Goal: Task Accomplishment & Management: Manage account settings

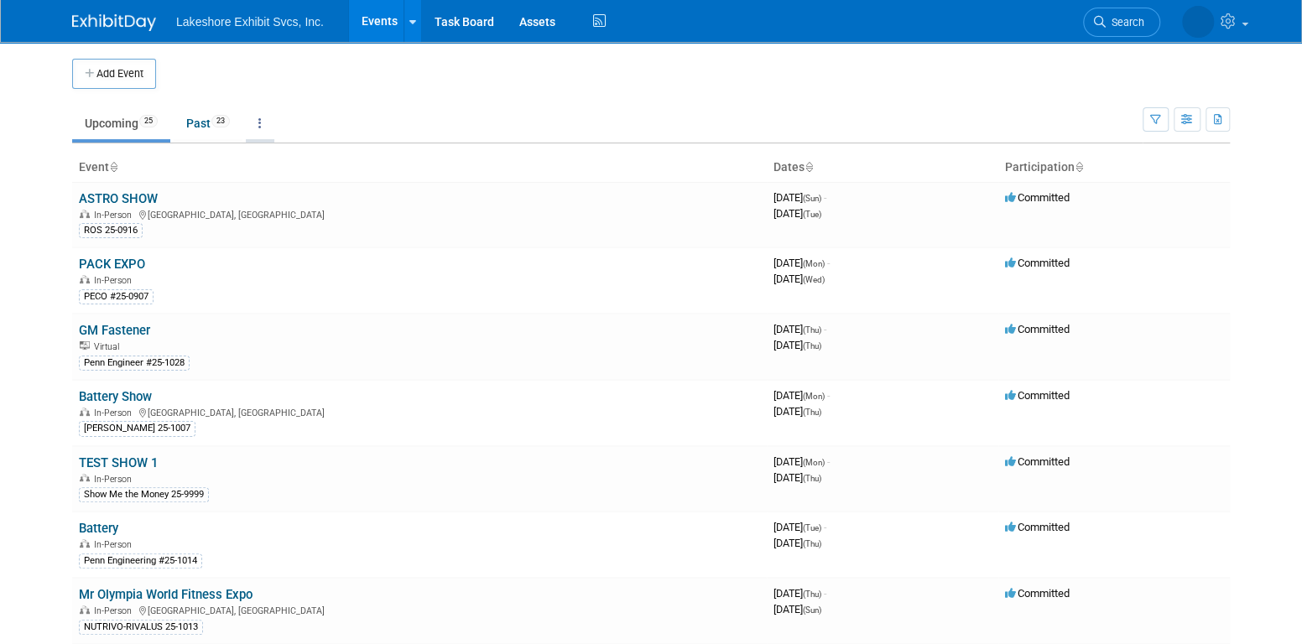
click at [261, 123] on link at bounding box center [260, 123] width 29 height 32
click at [1147, 117] on button "button" at bounding box center [1155, 119] width 26 height 24
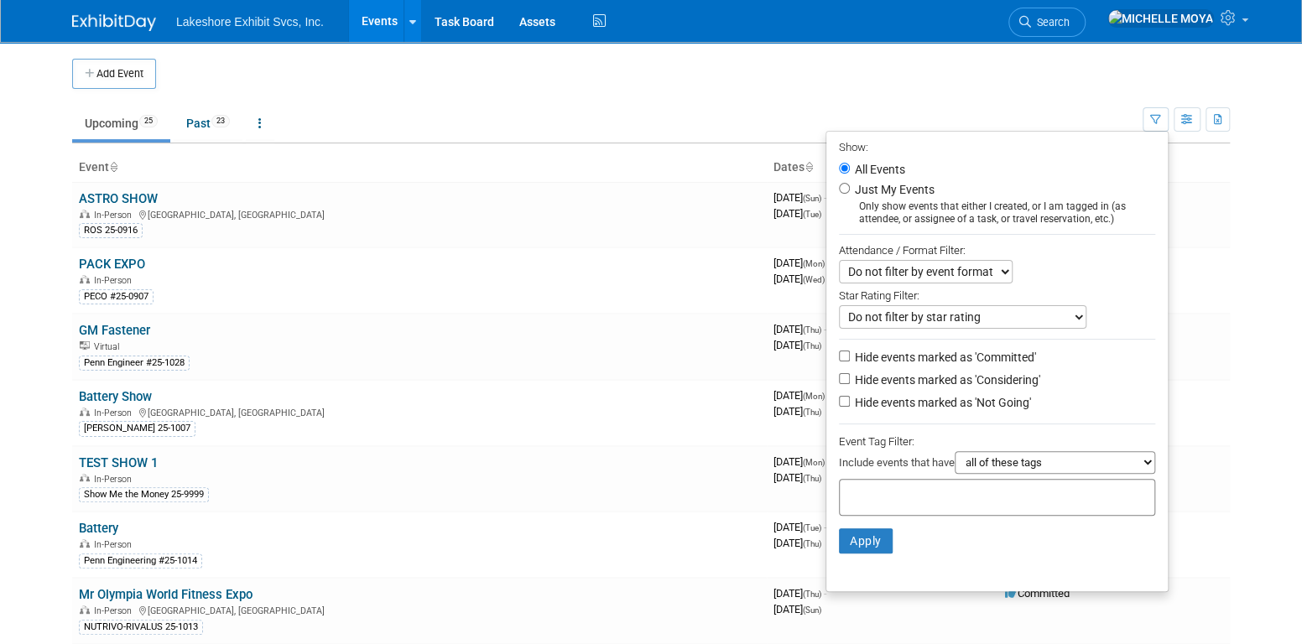
click at [999, 267] on select "Do not filter by event format Only show In-Person events Only show Virtual even…" at bounding box center [926, 271] width 174 height 23
click at [1000, 267] on select "Do not filter by event format Only show In-Person events Only show Virtual even…" at bounding box center [926, 271] width 174 height 23
click at [1003, 323] on select "Do not filter by star rating Only show events with no ratings (0 stars) Only sh…" at bounding box center [962, 316] width 247 height 23
click at [839, 185] on input "Just My Events" at bounding box center [844, 188] width 11 height 11
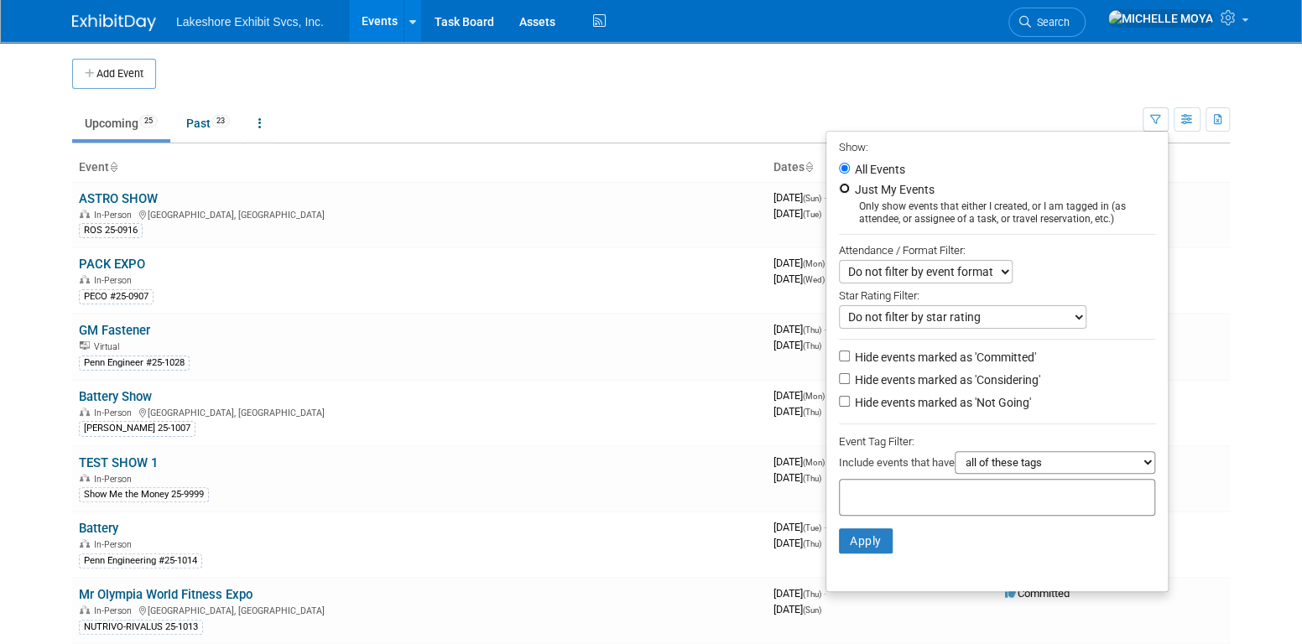
radio input "true"
click at [861, 542] on button "Apply" at bounding box center [866, 540] width 54 height 25
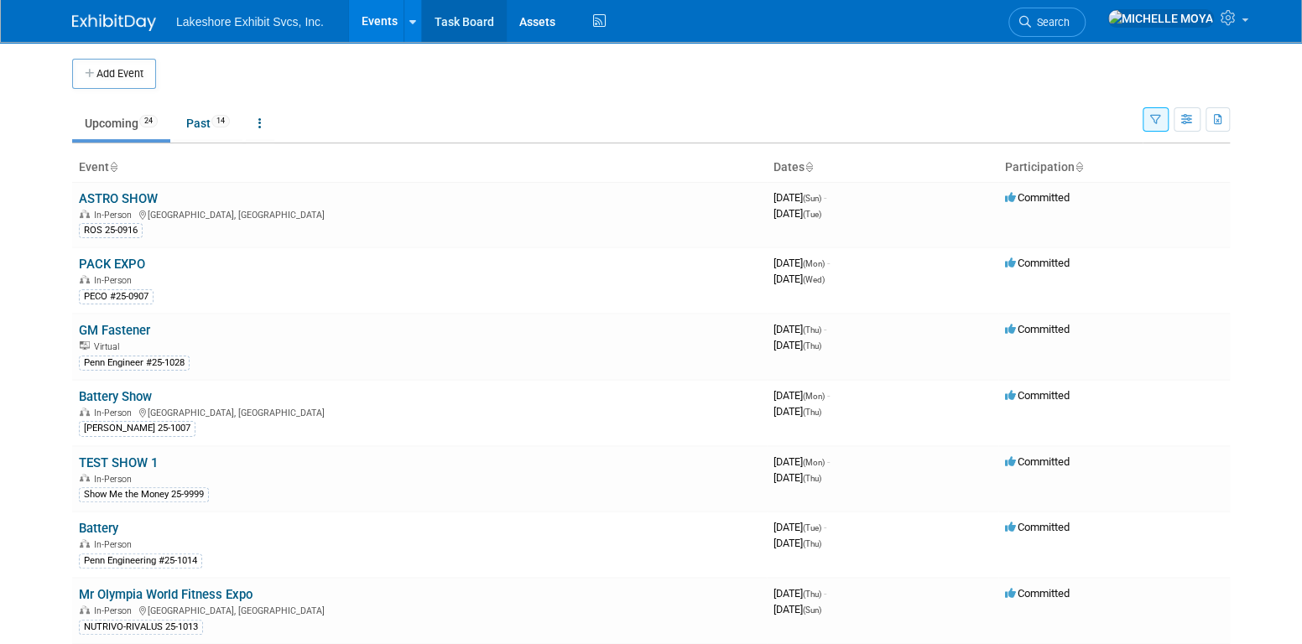
click at [434, 16] on link "Task Board" at bounding box center [464, 21] width 85 height 42
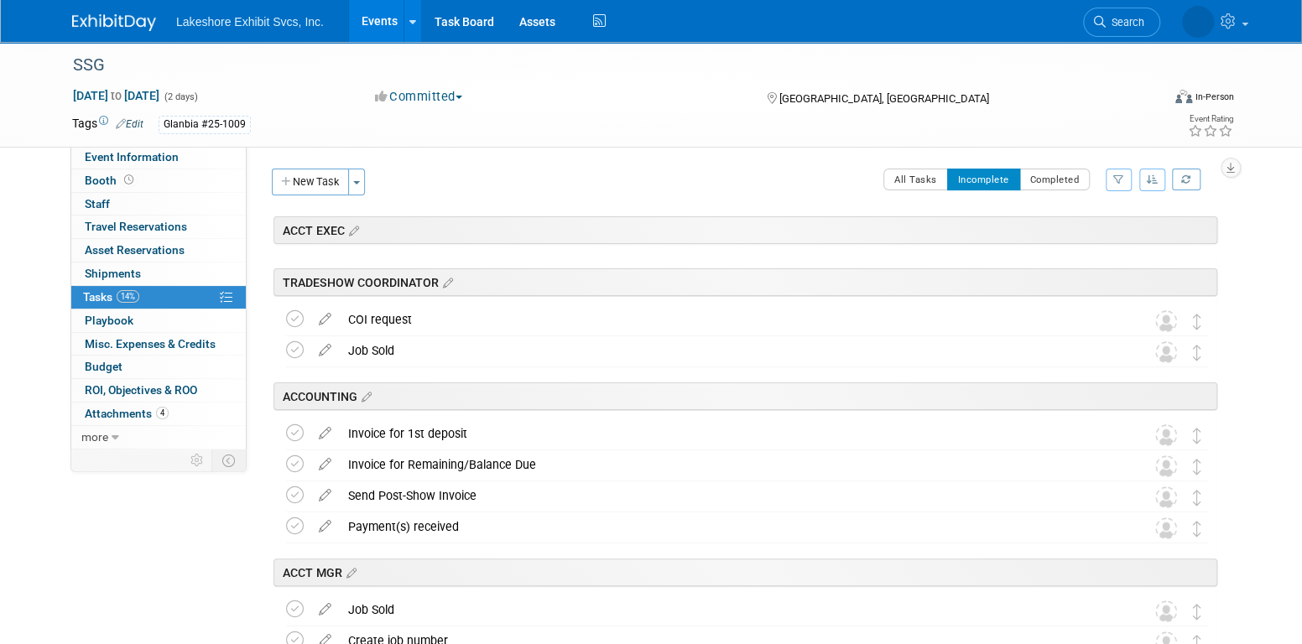
click at [1152, 180] on icon "button" at bounding box center [1153, 179] width 12 height 10
click at [1118, 179] on icon "button" at bounding box center [1118, 179] width 11 height 10
click at [1075, 225] on select "-- Select Assignee -- All unassigned tasks Assigned to me [PERSON_NAME] [PERSON…" at bounding box center [1049, 232] width 138 height 23
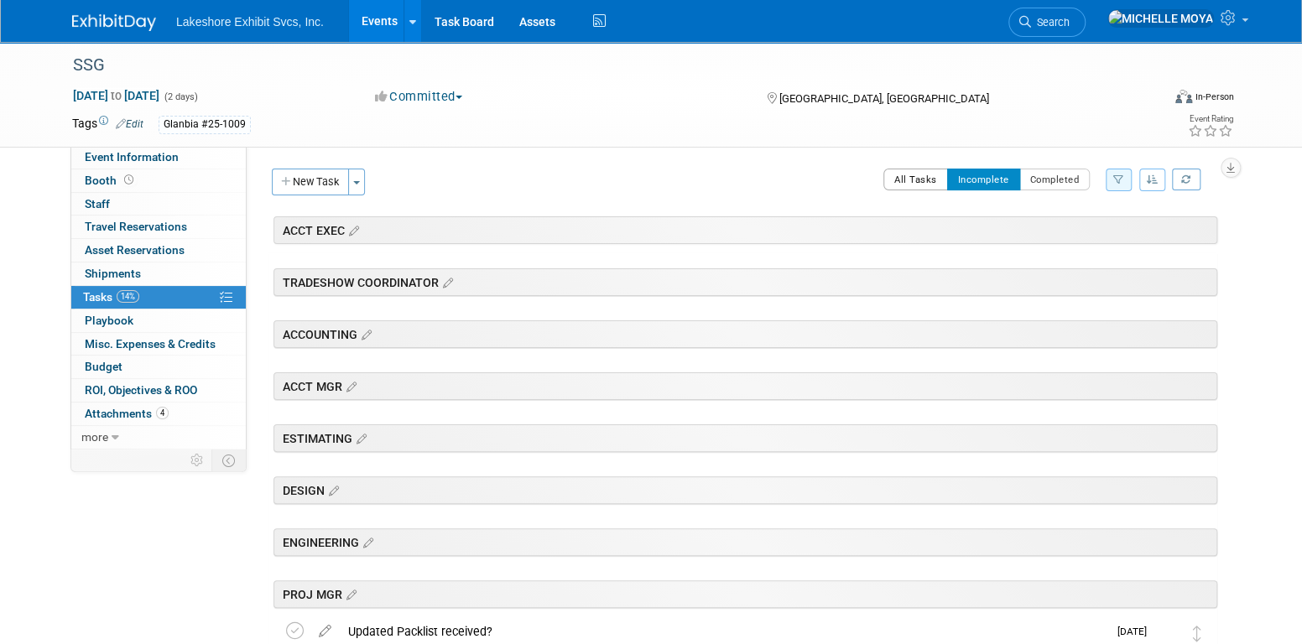
click at [918, 180] on button "All Tasks" at bounding box center [915, 180] width 65 height 22
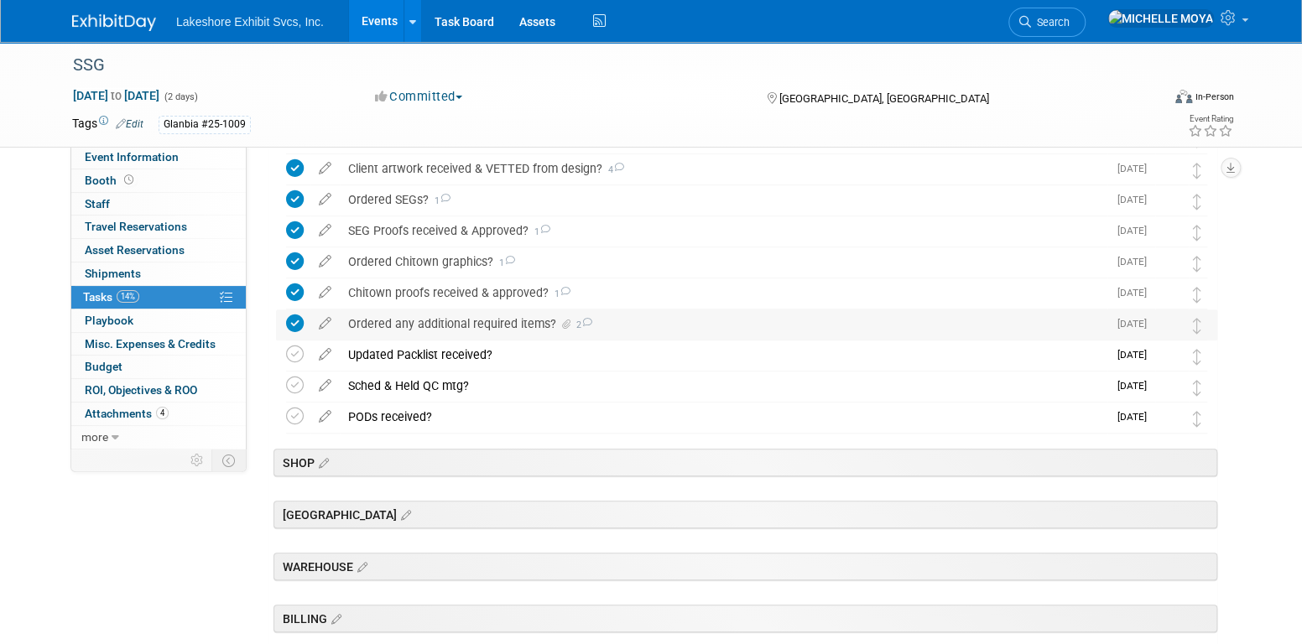
scroll to position [503, 0]
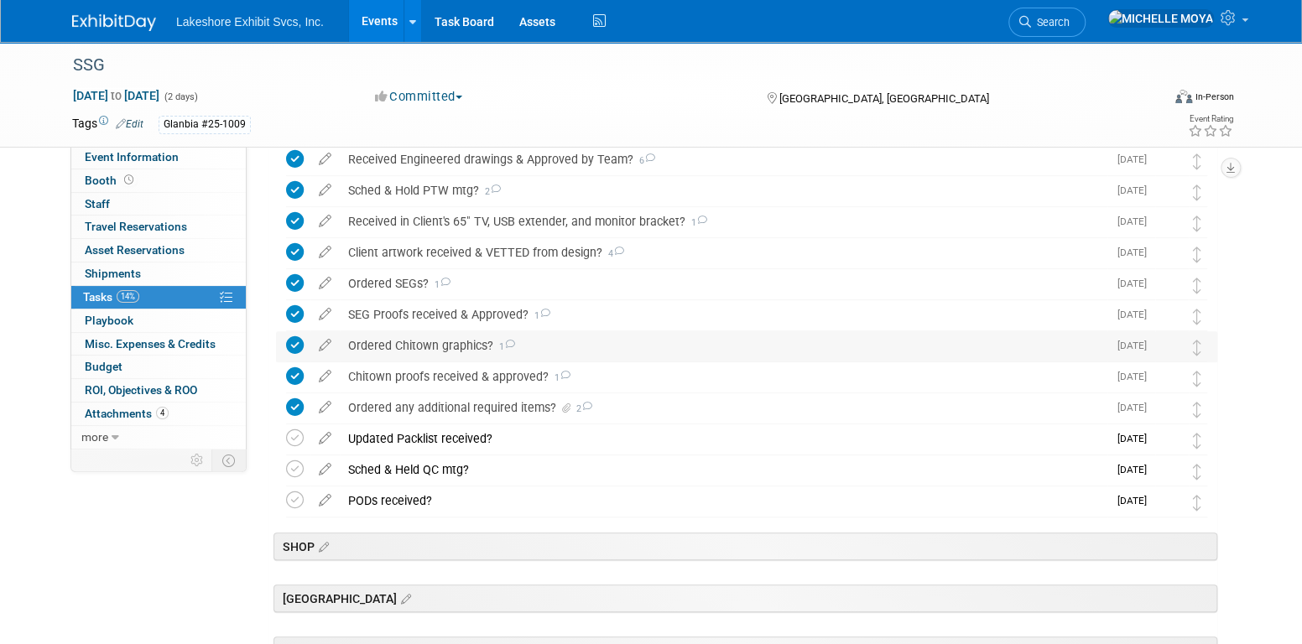
click at [476, 344] on div "Ordered Chitown graphics? 1" at bounding box center [723, 345] width 767 height 29
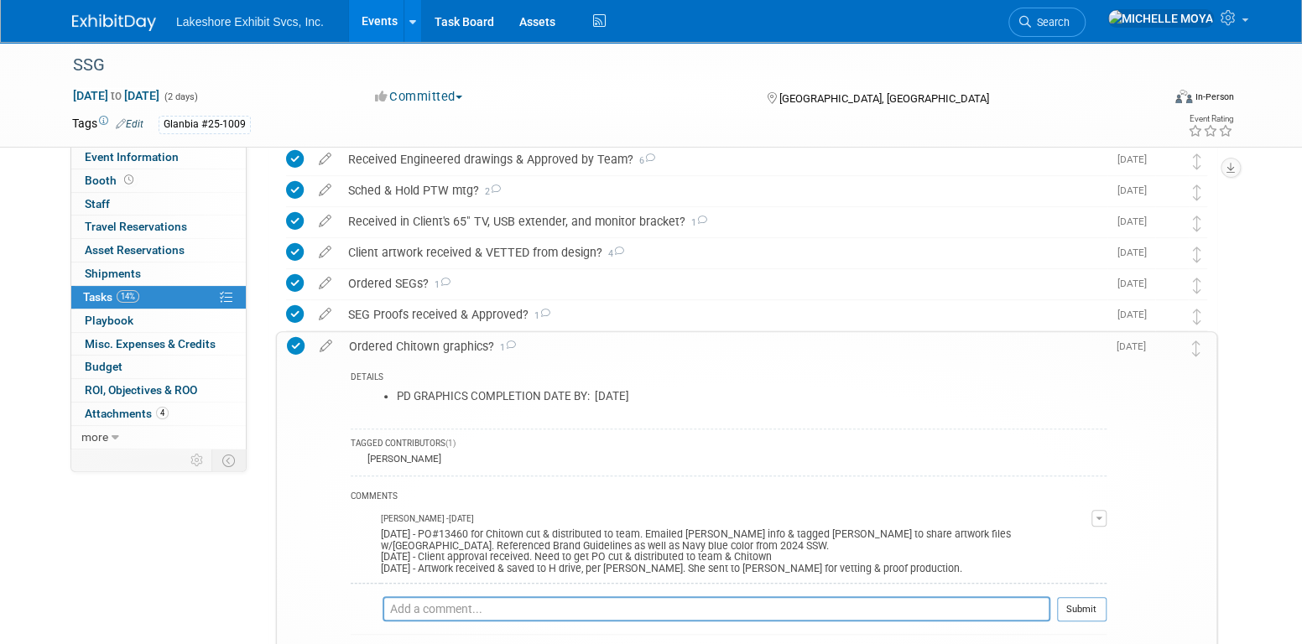
click at [476, 344] on div "Ordered Chitown graphics? 1" at bounding box center [724, 346] width 766 height 29
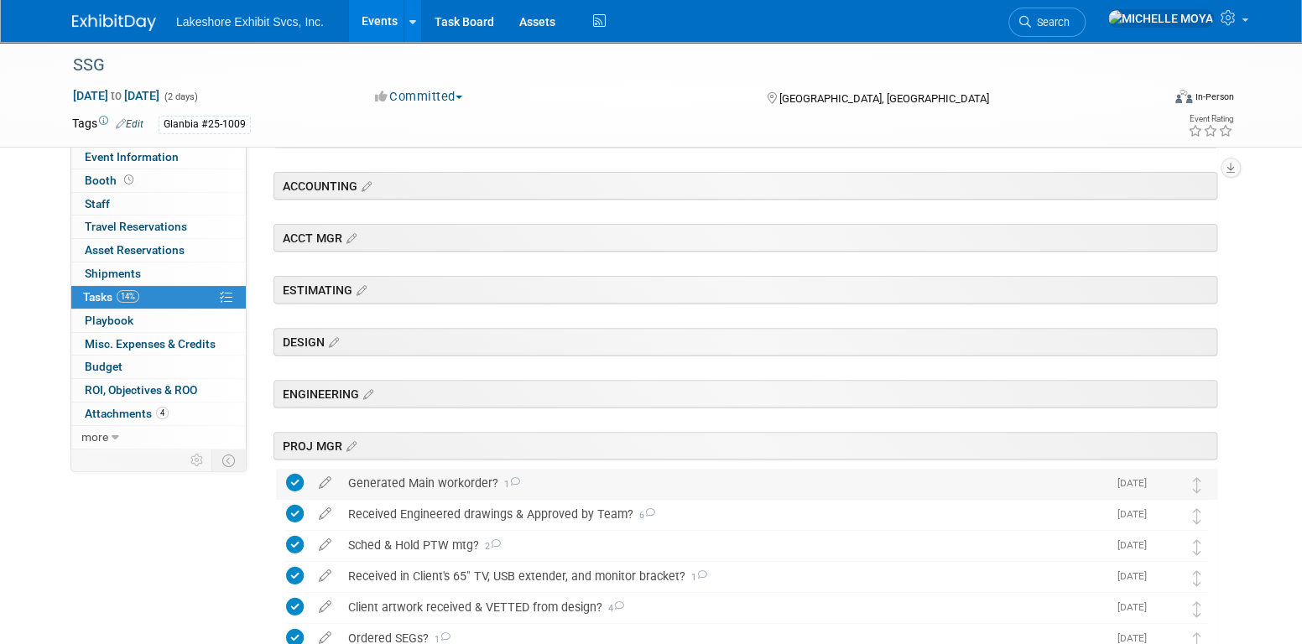
scroll to position [0, 0]
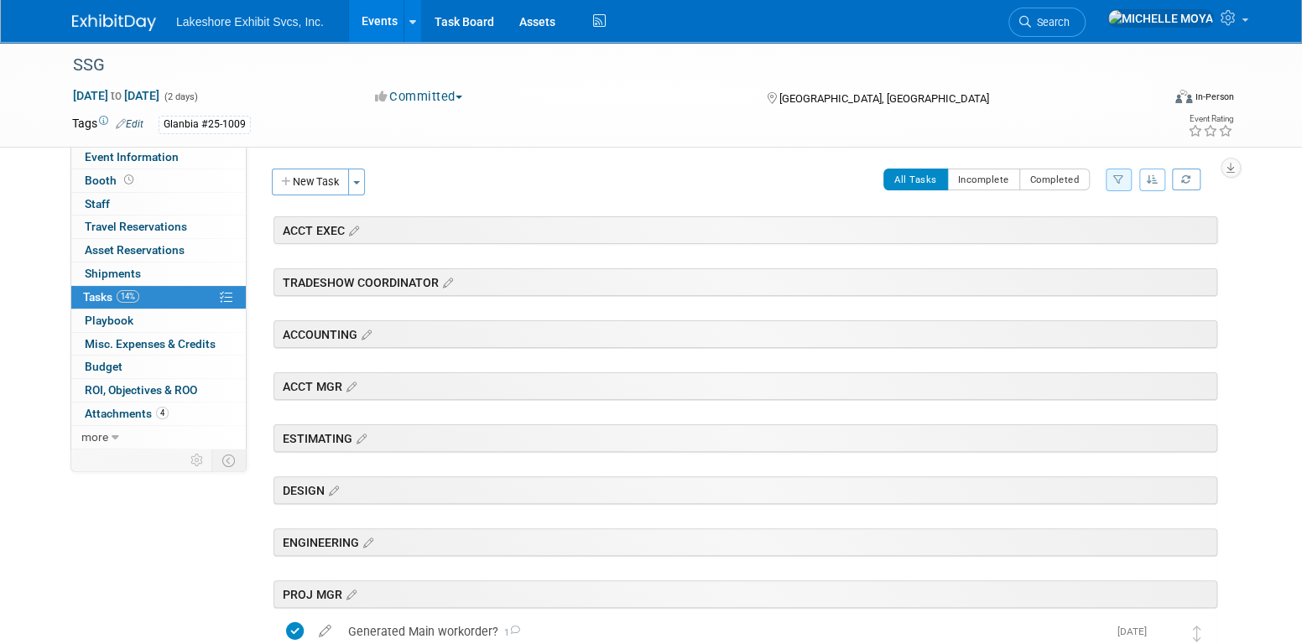
click at [1121, 171] on button "button" at bounding box center [1118, 180] width 26 height 23
click at [1083, 231] on select "-- Select Assignee -- All unassigned tasks Assigned to me Amanda Koss Dave Desa…" at bounding box center [1049, 232] width 138 height 23
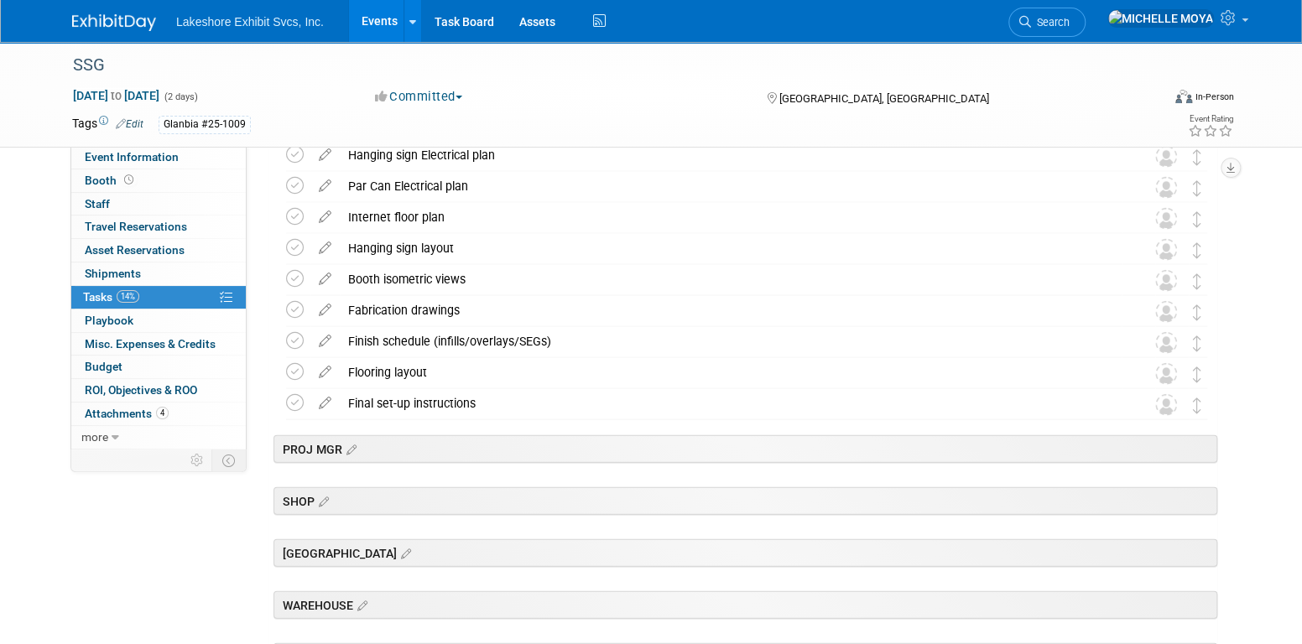
scroll to position [2091, 0]
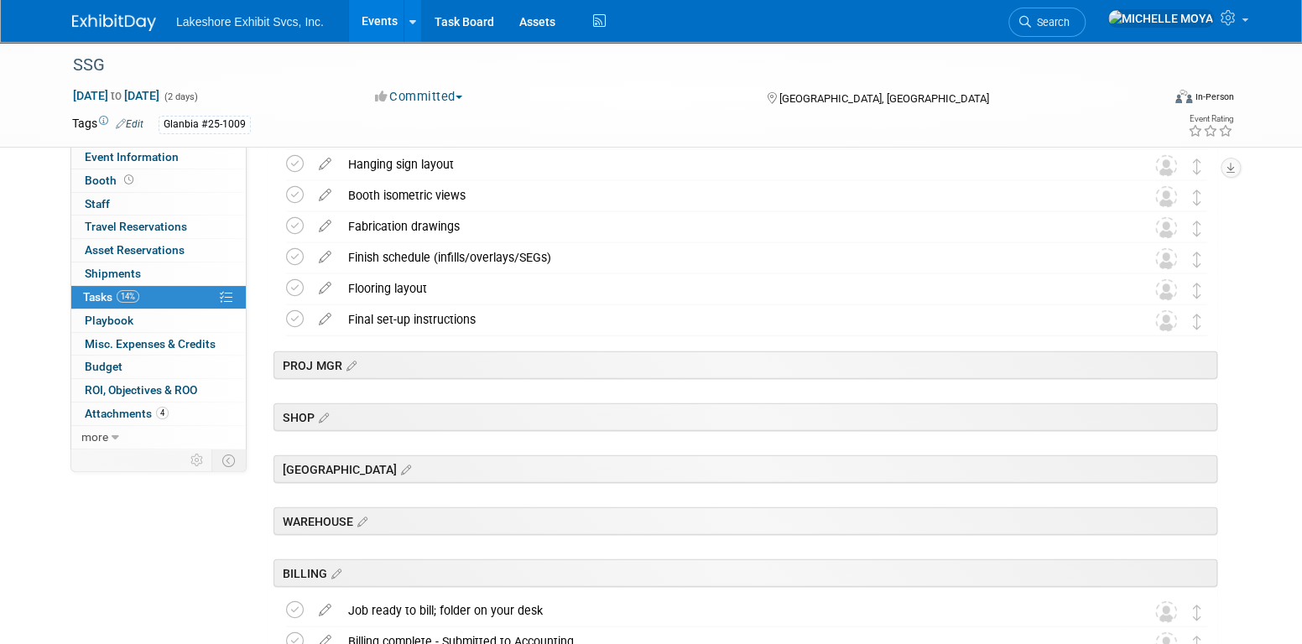
click at [408, 457] on div "CHITOWN" at bounding box center [745, 469] width 944 height 28
click at [417, 465] on div "CHITOWN" at bounding box center [745, 469] width 944 height 28
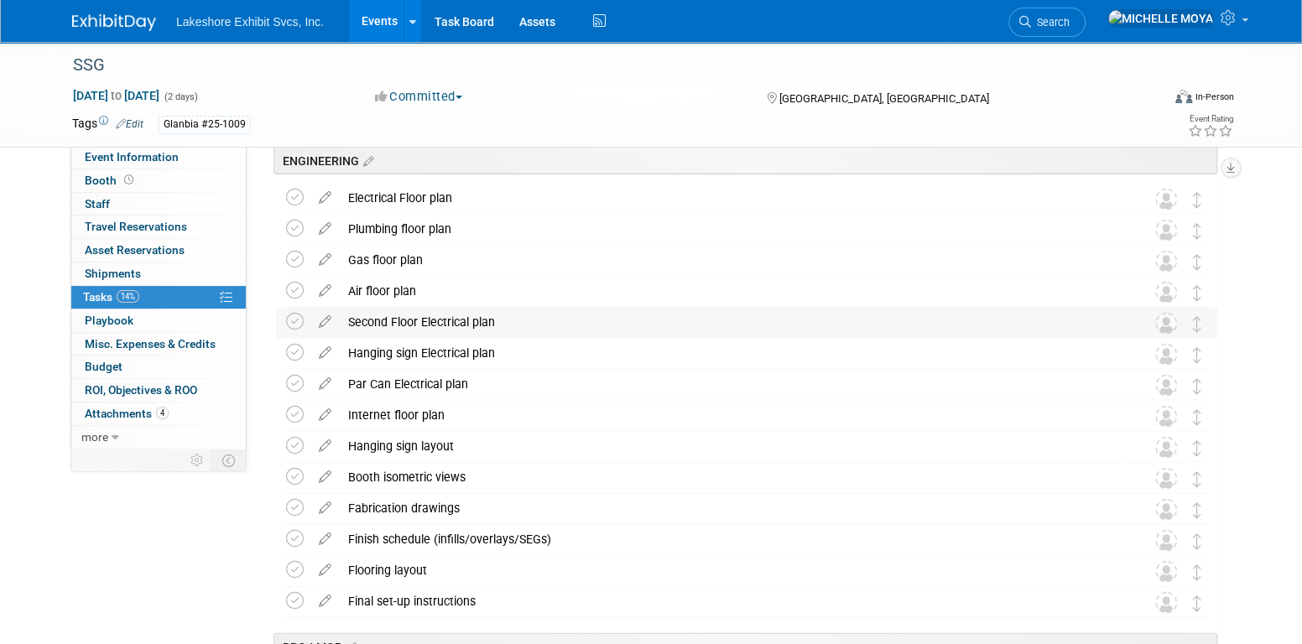
scroll to position [2175, 0]
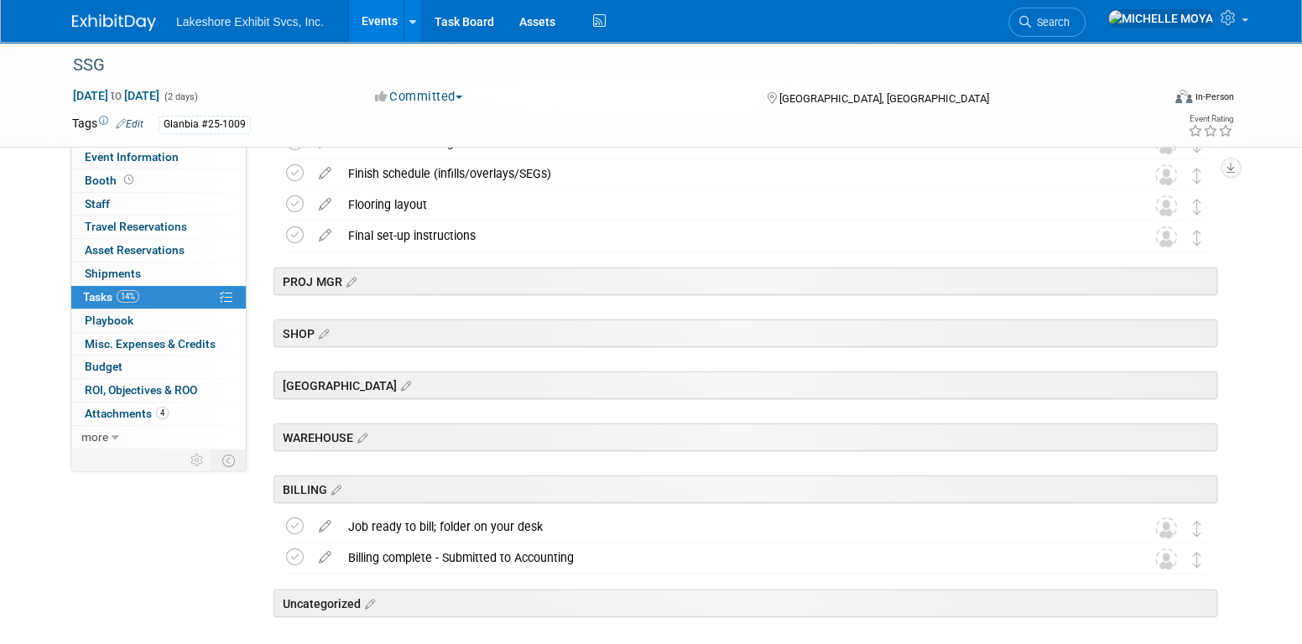
click at [371, 380] on div "CHITOWN" at bounding box center [745, 386] width 944 height 28
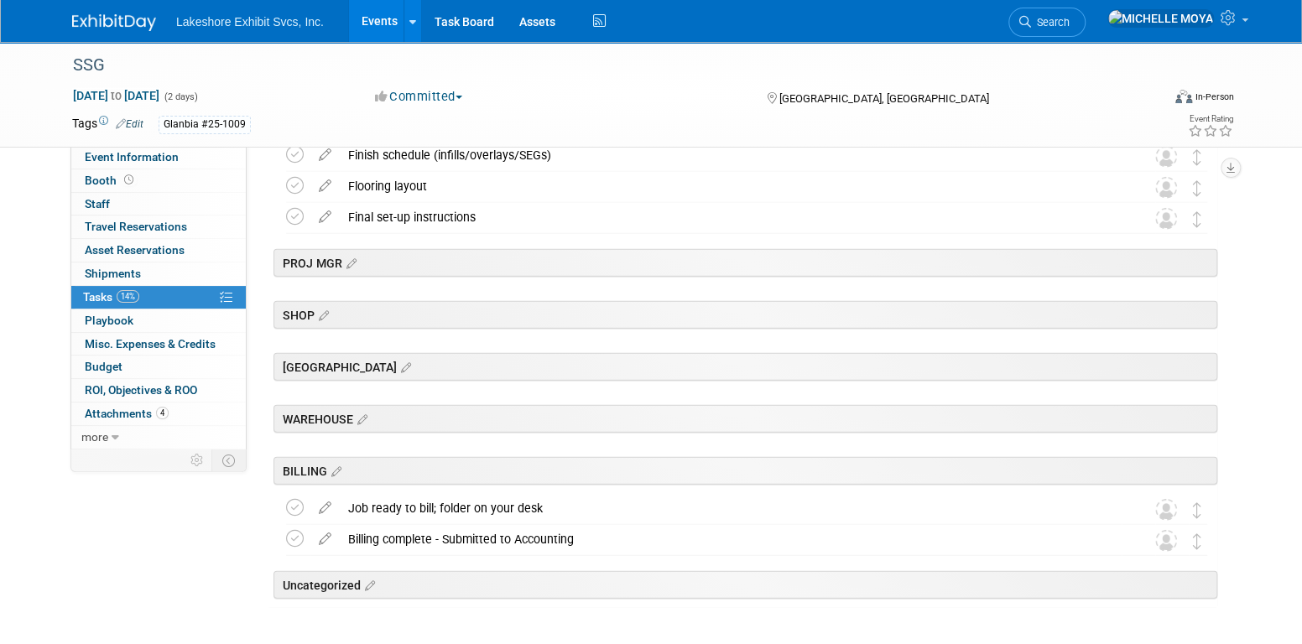
scroll to position [2091, 0]
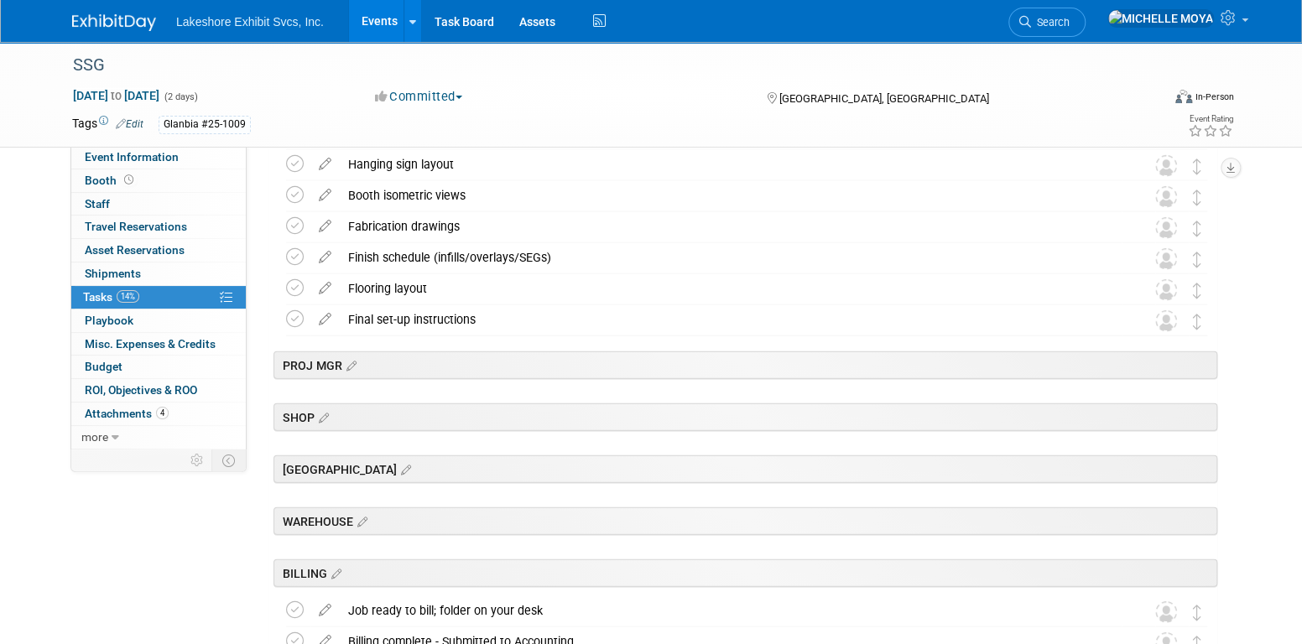
click at [1026, 365] on div "PROJ MGR" at bounding box center [745, 365] width 944 height 28
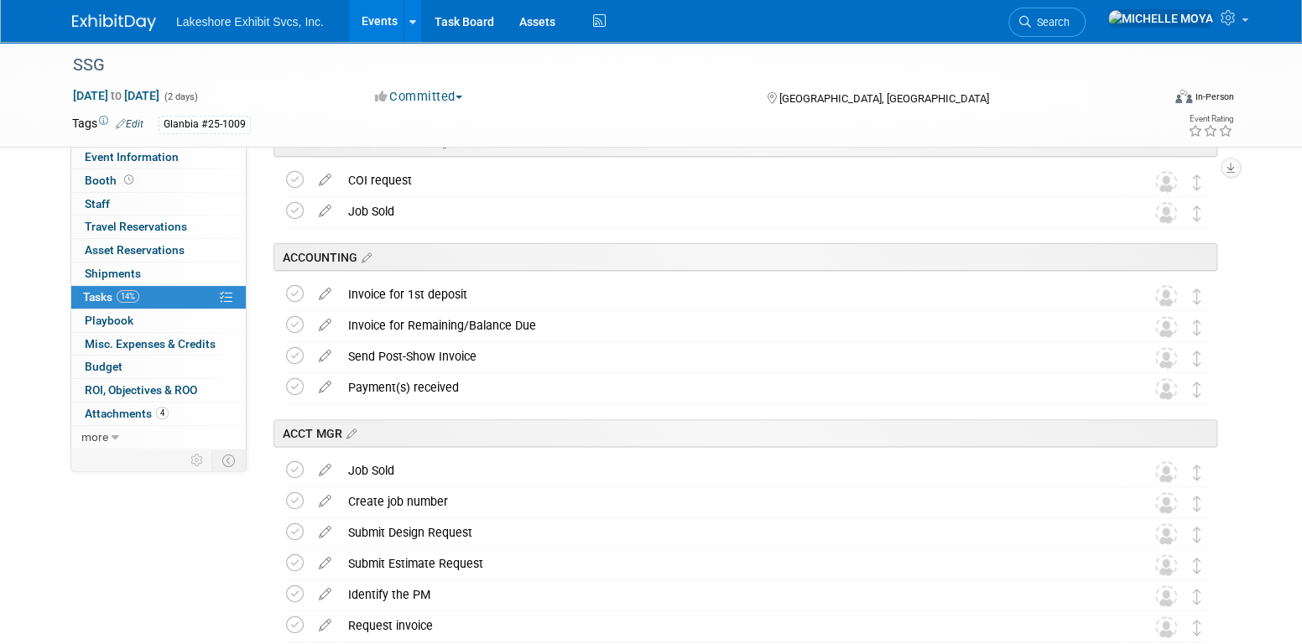
scroll to position [0, 0]
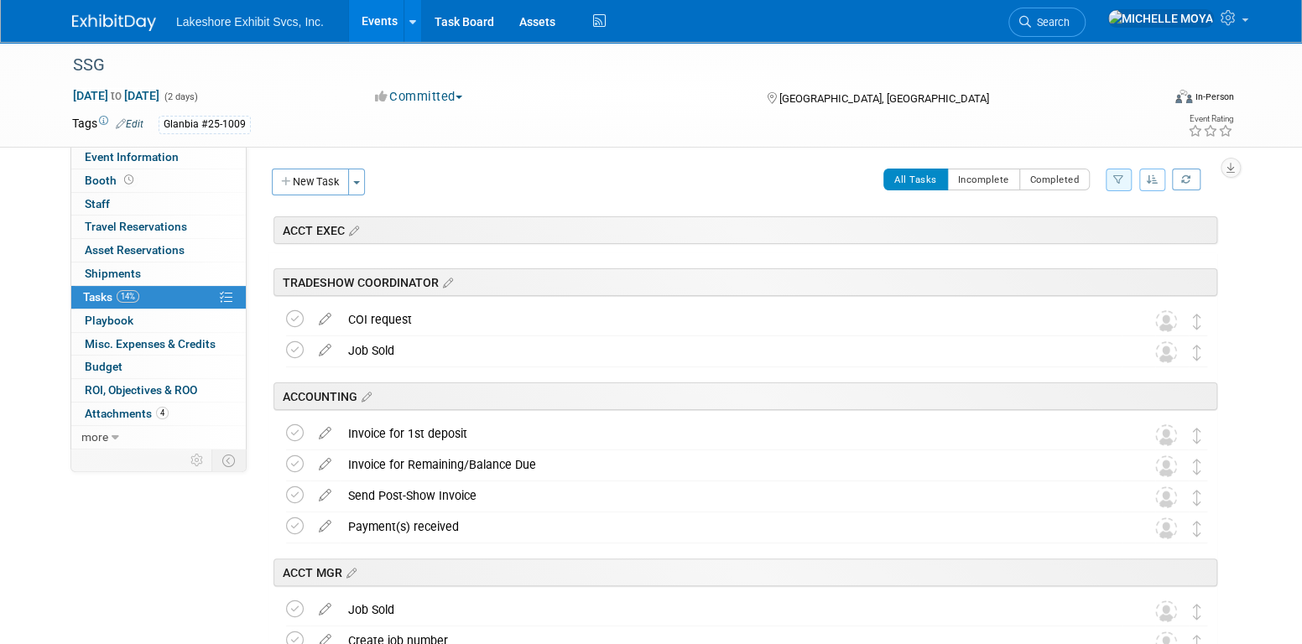
click at [1123, 179] on icon "button" at bounding box center [1118, 179] width 11 height 10
click at [1085, 230] on select "-- Select Assignee -- All unassigned tasks Assigned to me Amanda Koss Dave Desa…" at bounding box center [1049, 232] width 138 height 23
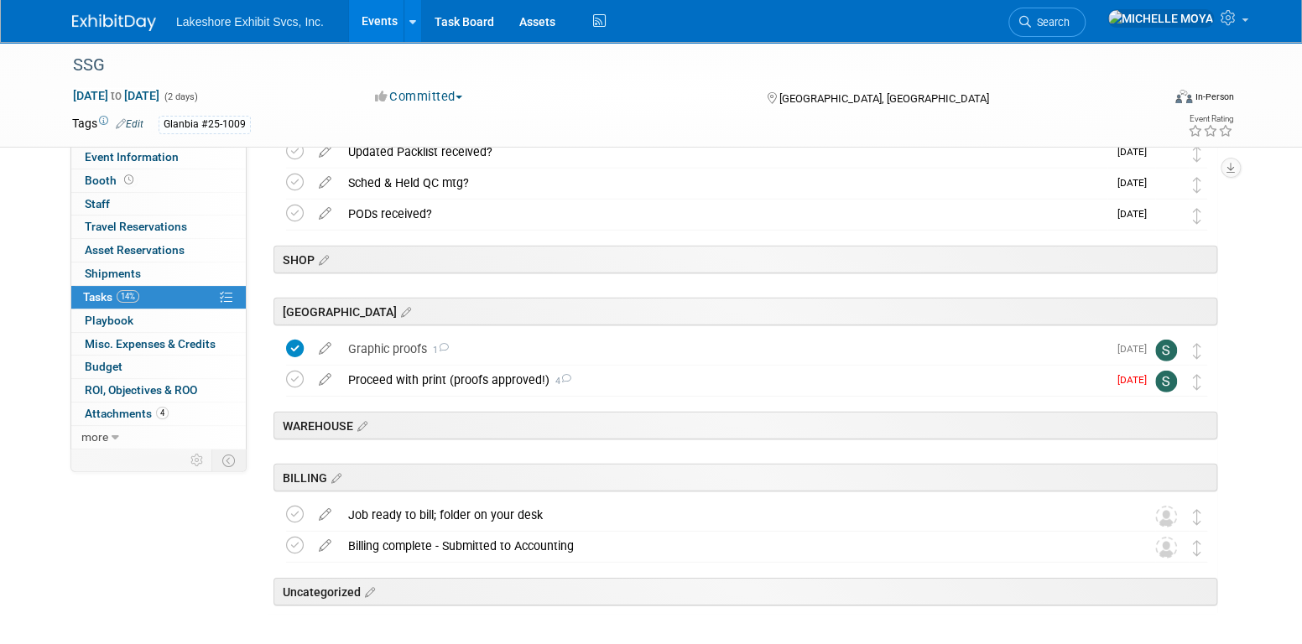
scroll to position [2724, 0]
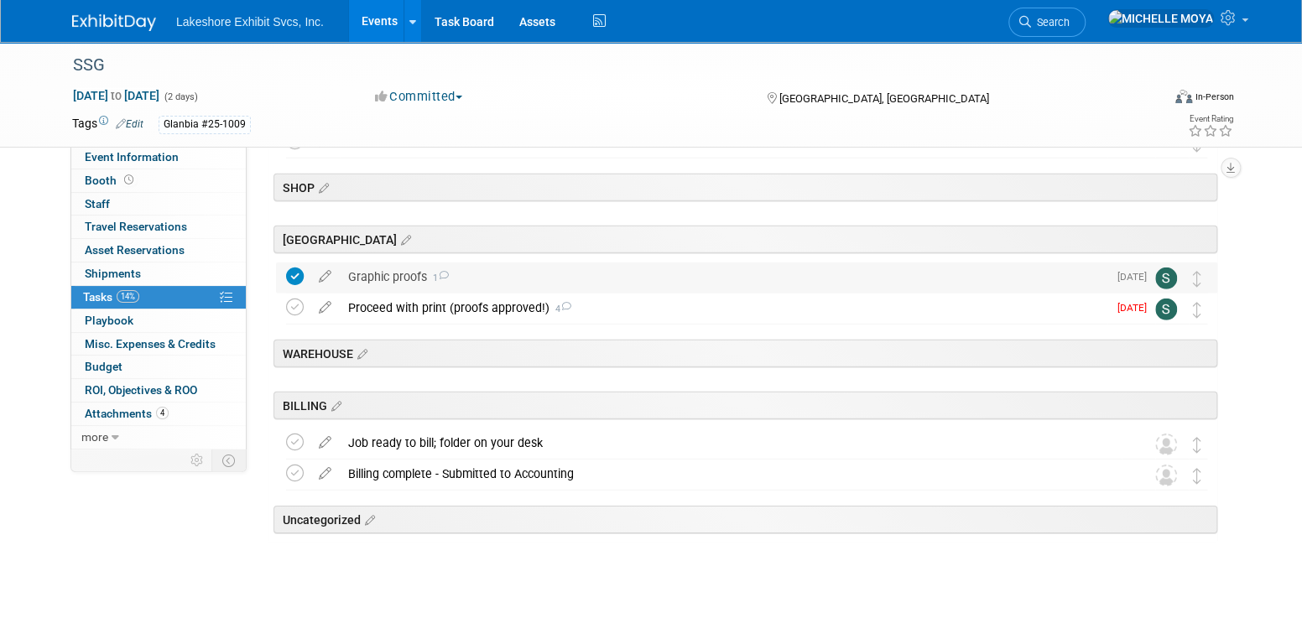
click at [405, 281] on div "Graphic proofs 1" at bounding box center [723, 277] width 767 height 29
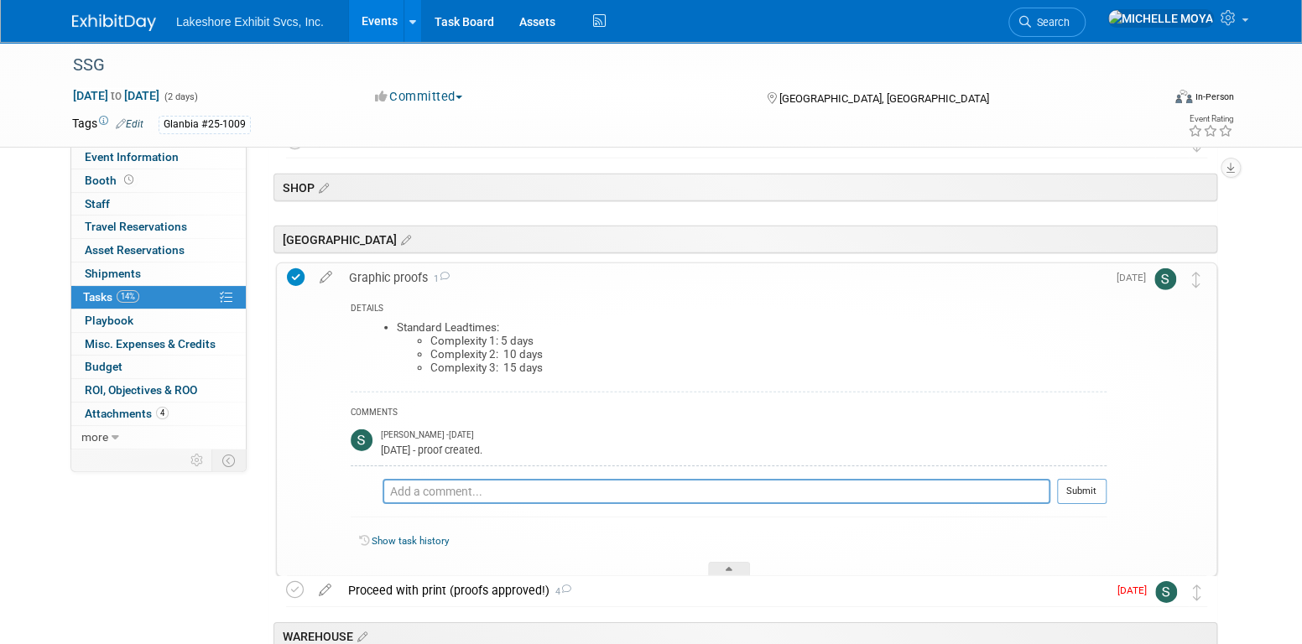
click at [406, 281] on div "Graphic proofs 1" at bounding box center [724, 277] width 766 height 29
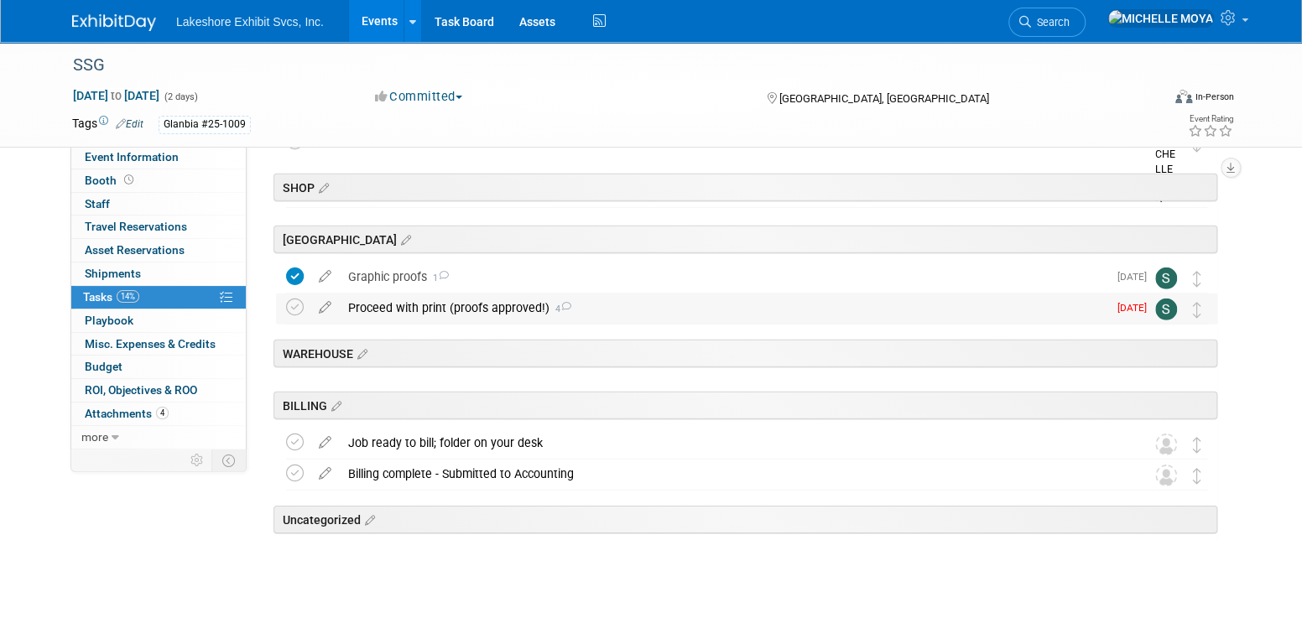
click at [435, 298] on div "Proceed with print (proofs approved!) 4" at bounding box center [723, 308] width 767 height 29
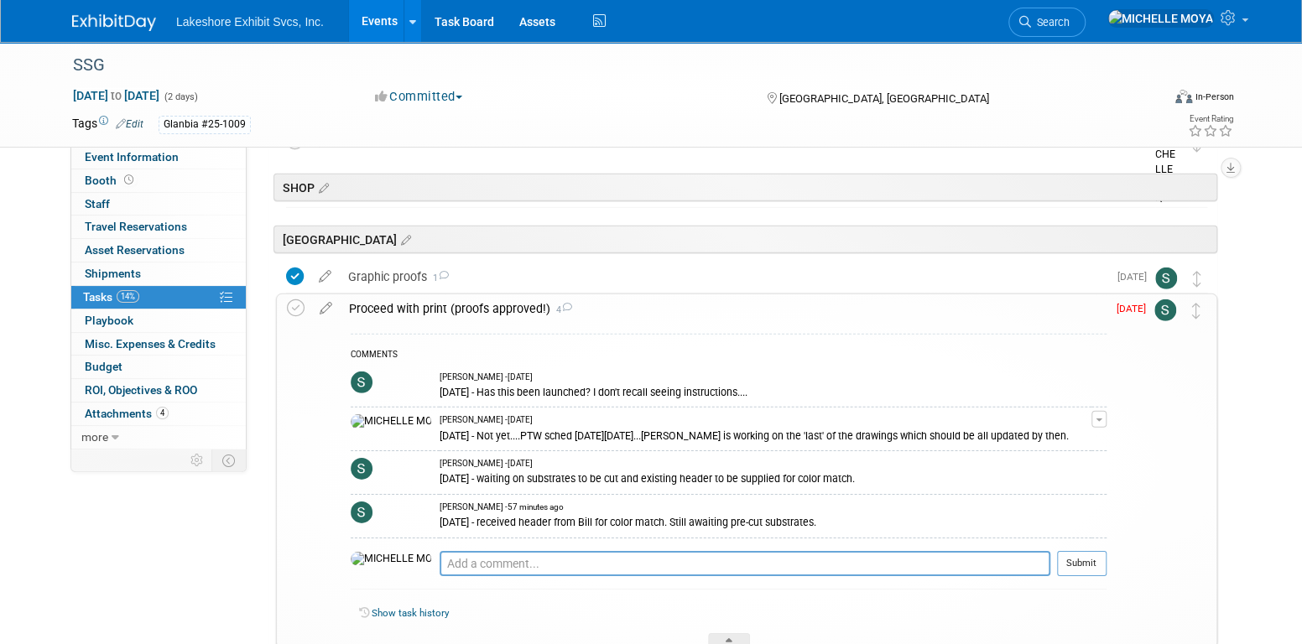
click at [1054, 506] on div "Stephen Hurn - 57 minutes ago" at bounding box center [765, 508] width 652 height 12
click at [327, 305] on icon at bounding box center [325, 304] width 29 height 21
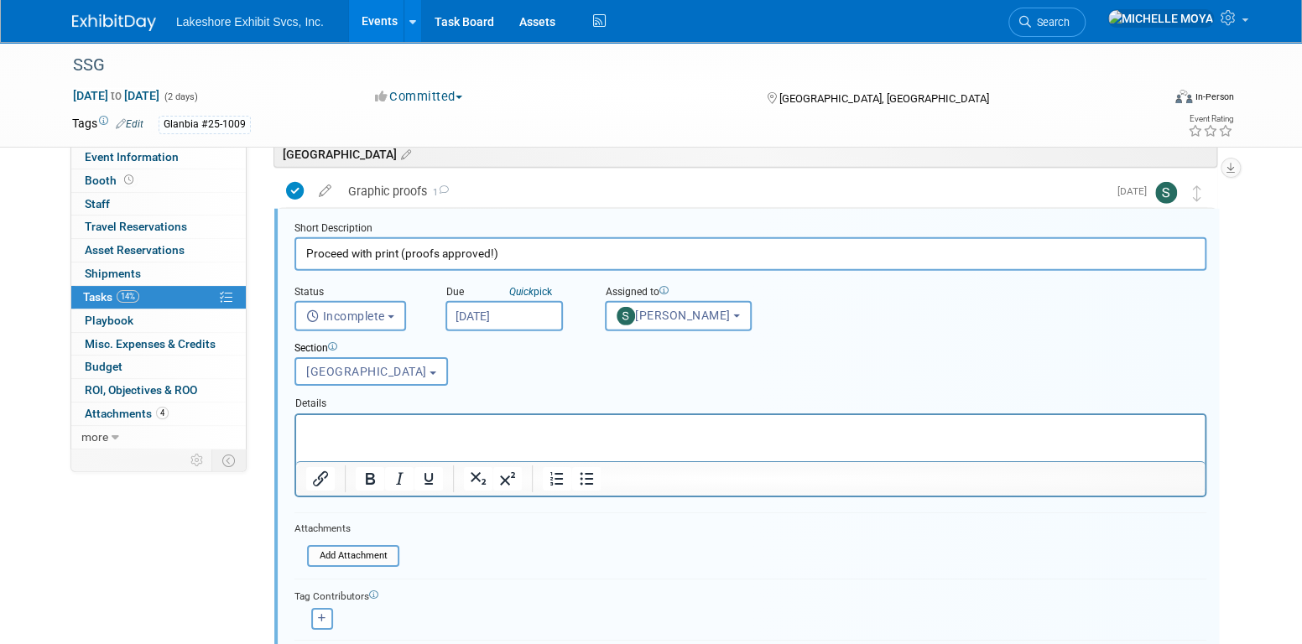
scroll to position [2688, 0]
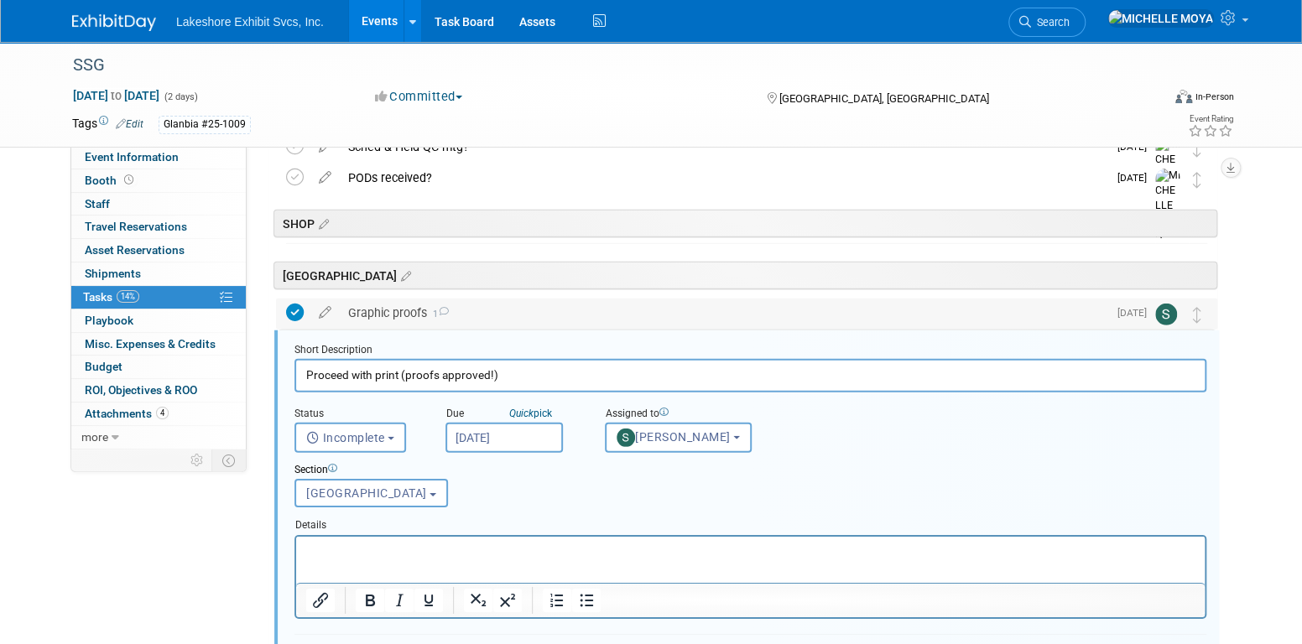
click at [409, 314] on div "Graphic proofs 1" at bounding box center [723, 313] width 767 height 29
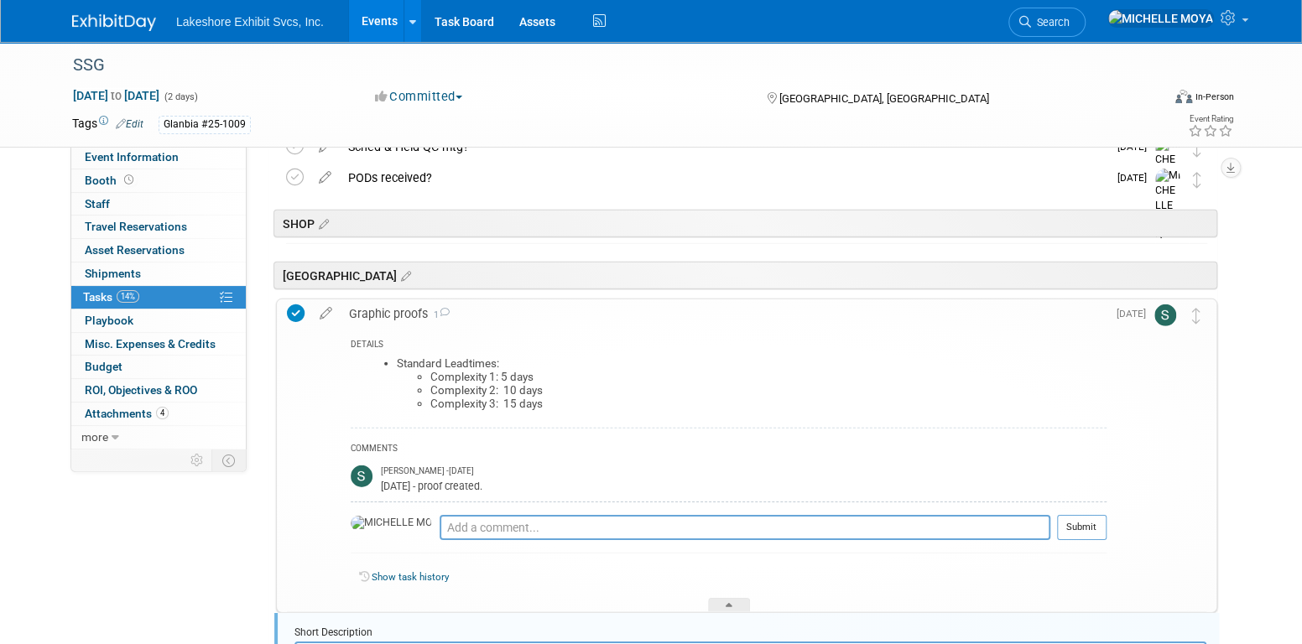
click at [409, 314] on div "Graphic proofs 1" at bounding box center [724, 313] width 766 height 29
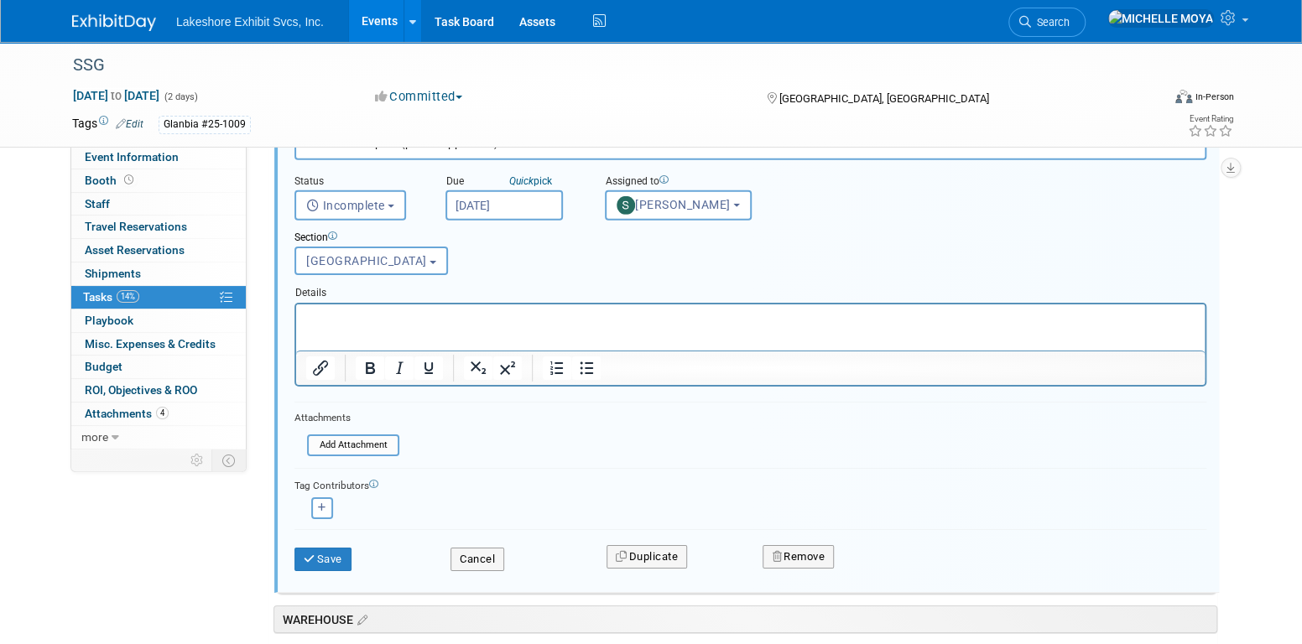
scroll to position [2940, 0]
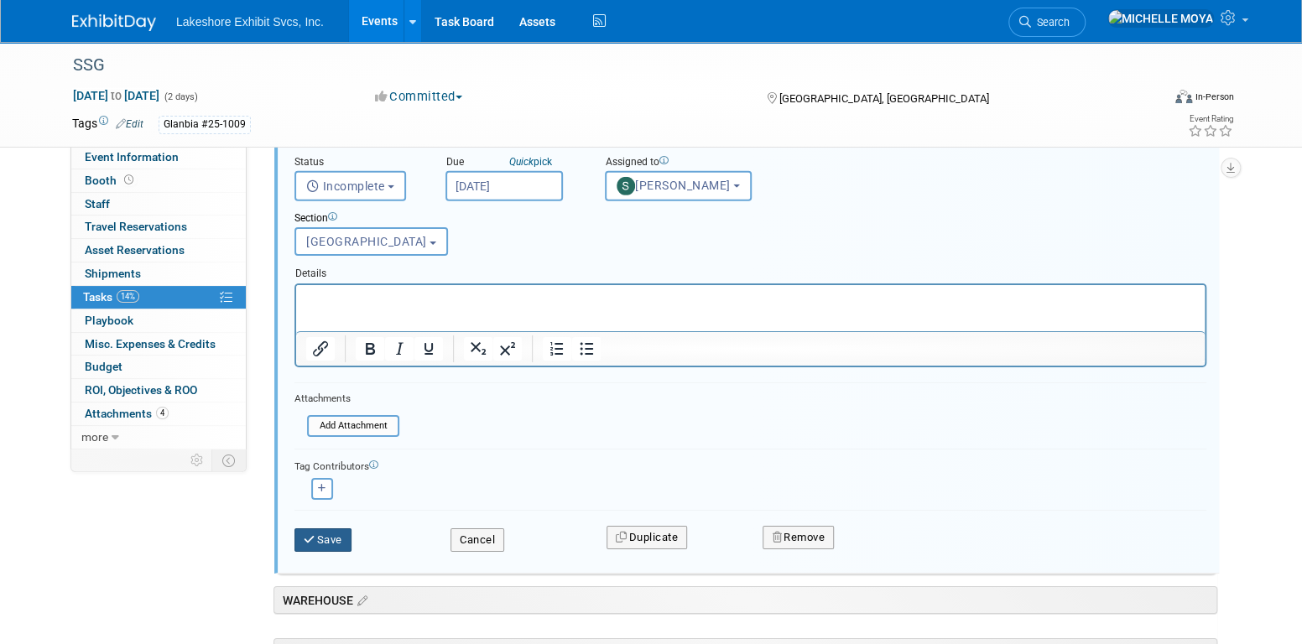
click at [335, 537] on button "Save" at bounding box center [322, 539] width 57 height 23
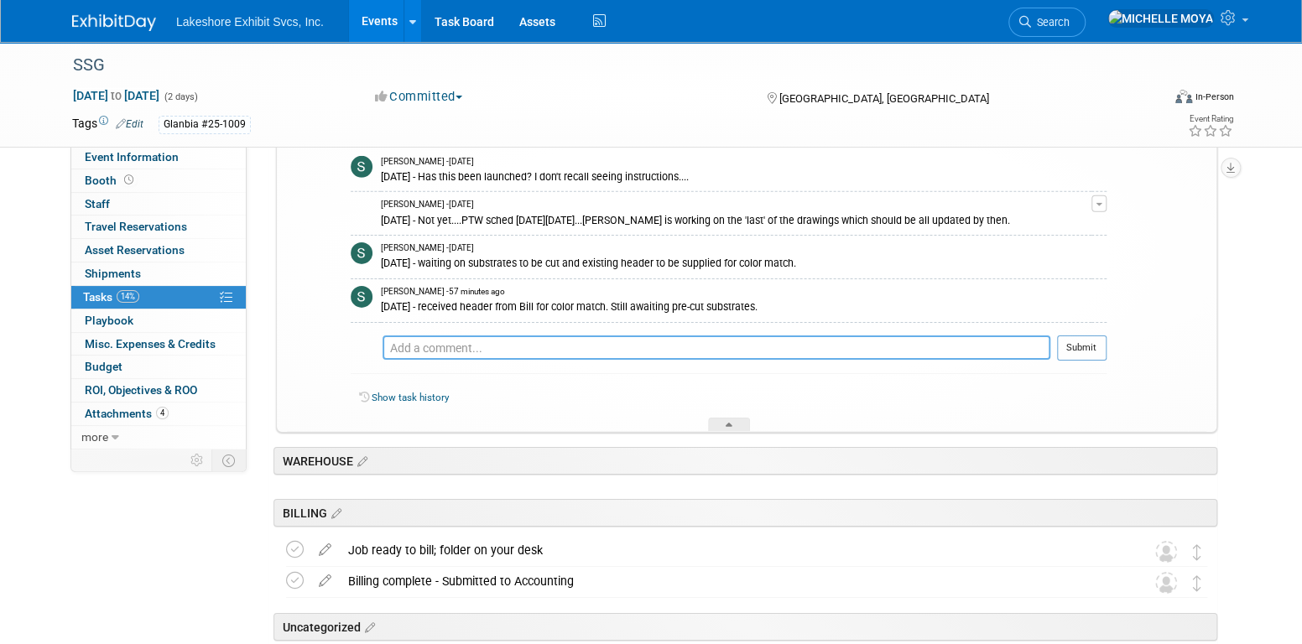
click at [450, 341] on textarea at bounding box center [716, 347] width 668 height 24
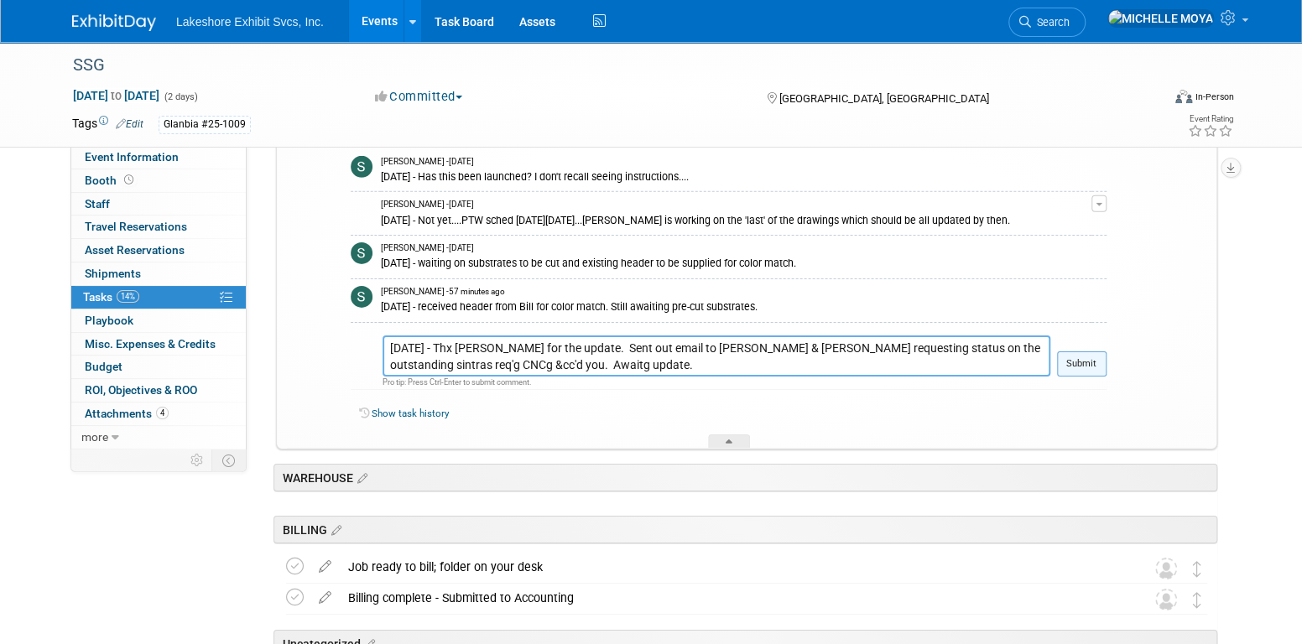
type textarea "9.22.25 - Thx Stephen for the update. Sent out email to Eric & John requesting …"
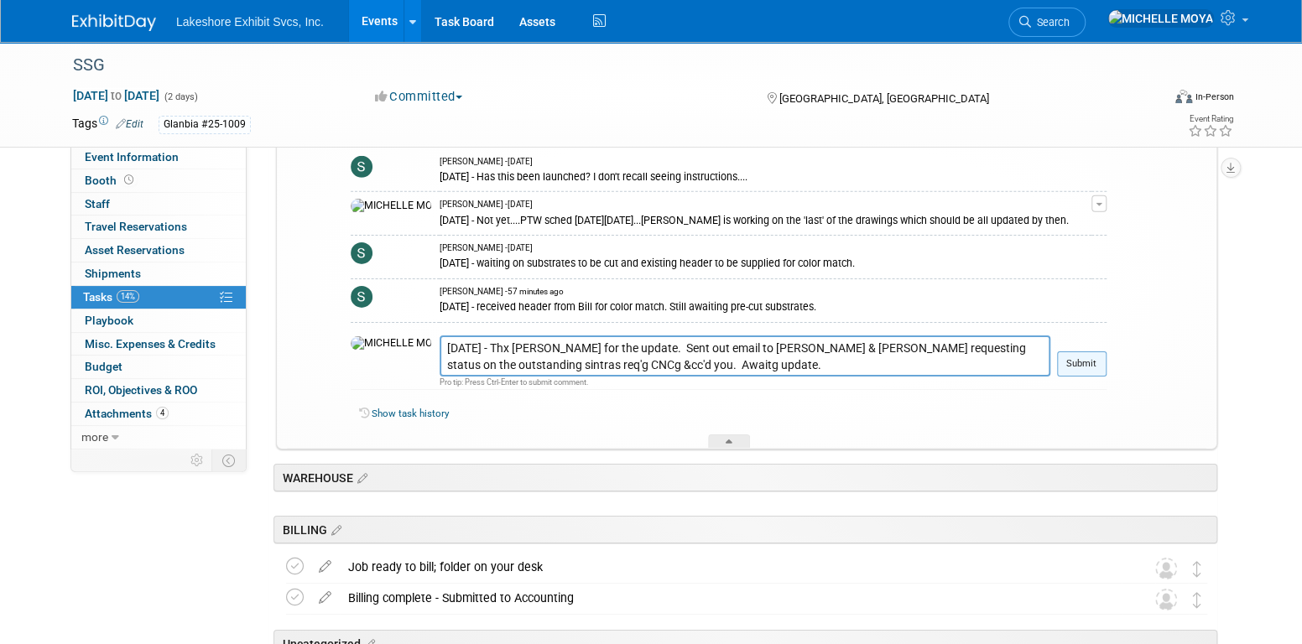
click at [1071, 357] on button "Submit" at bounding box center [1081, 363] width 49 height 25
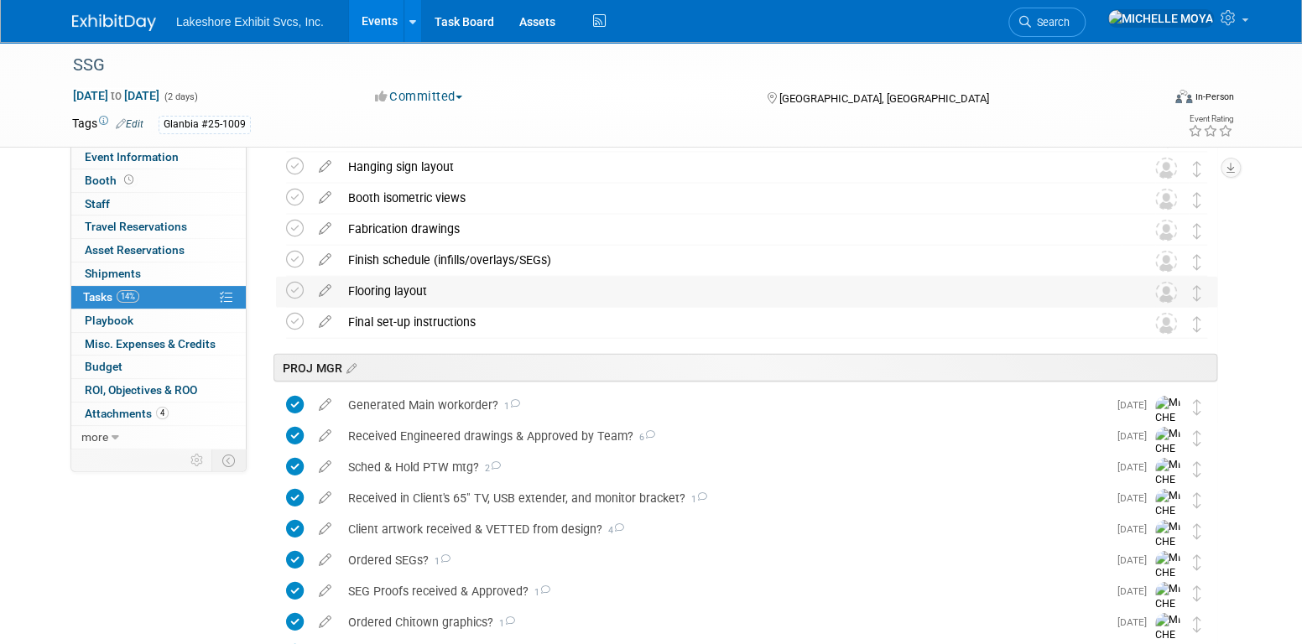
scroll to position [2269, 0]
